Goal: Transaction & Acquisition: Obtain resource

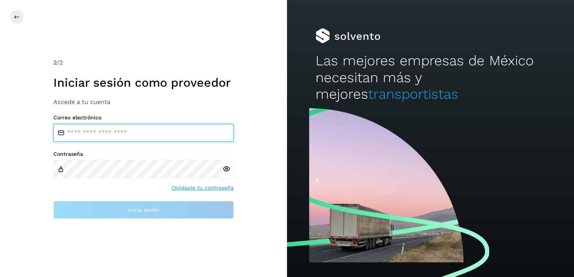
type input "**********"
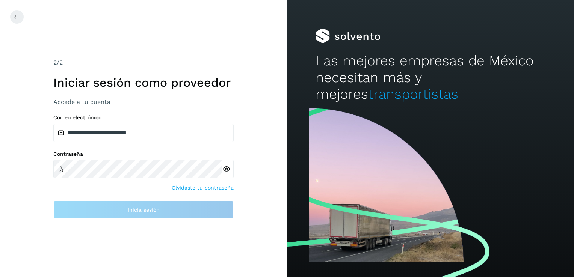
click at [225, 169] on icon at bounding box center [226, 169] width 8 height 8
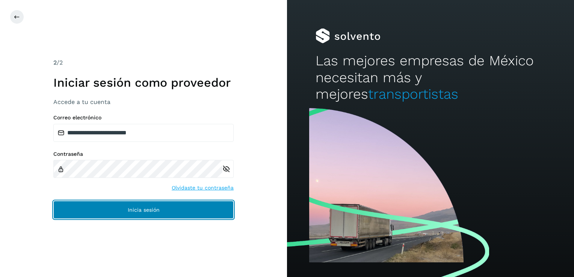
click at [138, 213] on button "Inicia sesión" at bounding box center [143, 210] width 180 height 18
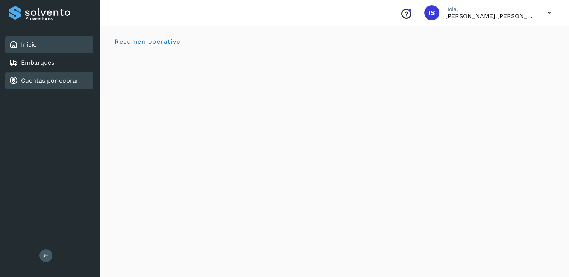
click at [62, 80] on link "Cuentas por cobrar" at bounding box center [49, 80] width 57 height 7
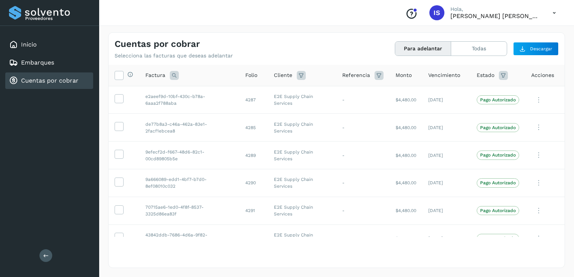
click at [411, 50] on button "Para adelantar" at bounding box center [423, 49] width 56 height 14
click at [120, 77] on icon at bounding box center [119, 75] width 8 height 8
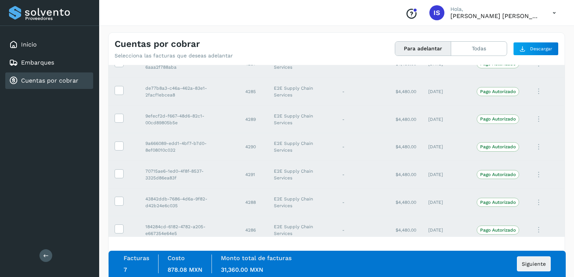
scroll to position [42, 0]
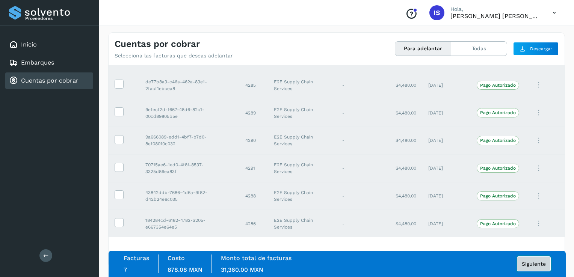
click at [538, 266] on span "Siguiente" at bounding box center [534, 264] width 24 height 5
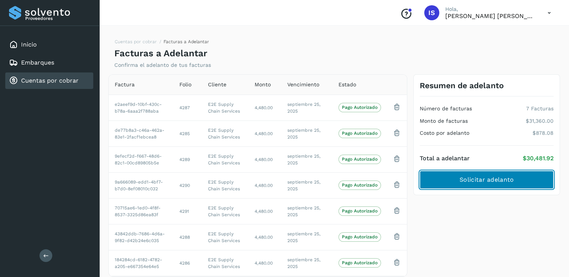
click at [488, 182] on span "Solicitar adelanto" at bounding box center [486, 180] width 54 height 8
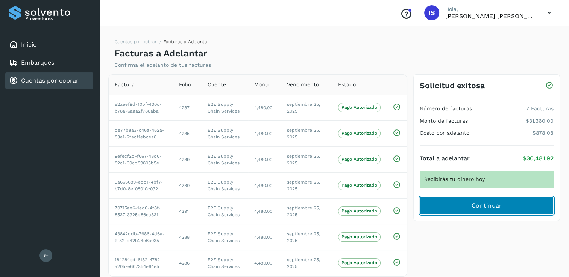
click at [508, 209] on button "Continuar" at bounding box center [486, 206] width 134 height 18
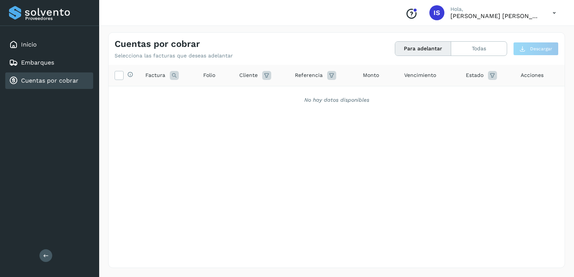
click at [553, 13] on icon at bounding box center [554, 12] width 15 height 15
click at [509, 35] on div "Cerrar sesión" at bounding box center [516, 34] width 89 height 14
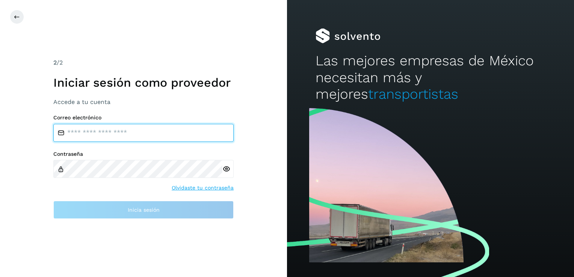
type input "**********"
